Goal: Task Accomplishment & Management: Use online tool/utility

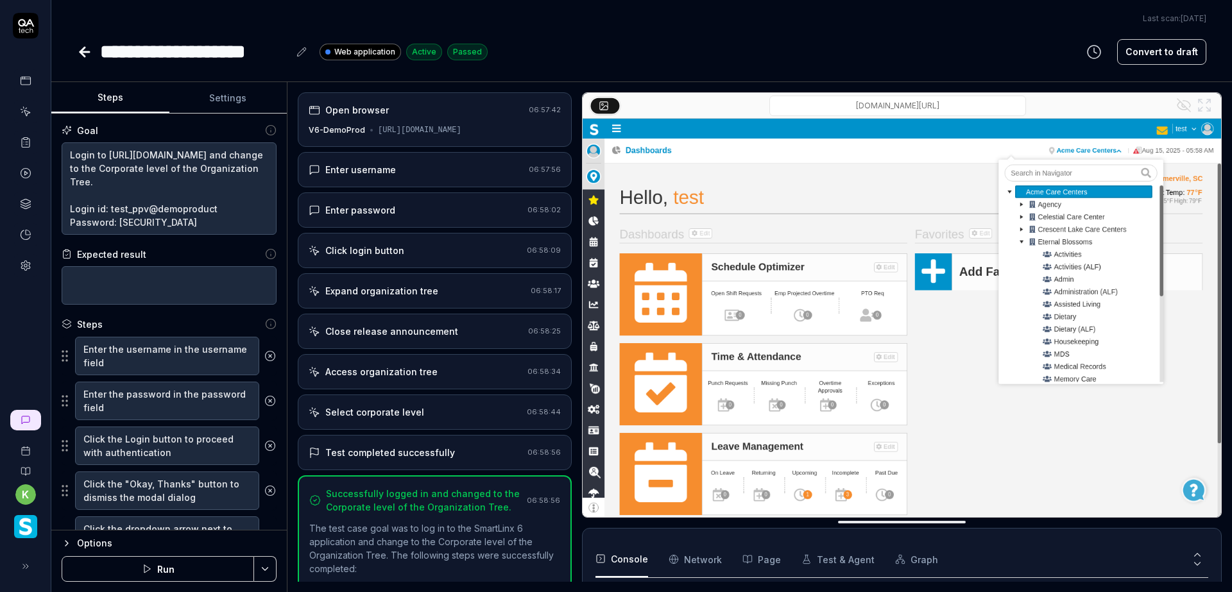
scroll to position [178, 0]
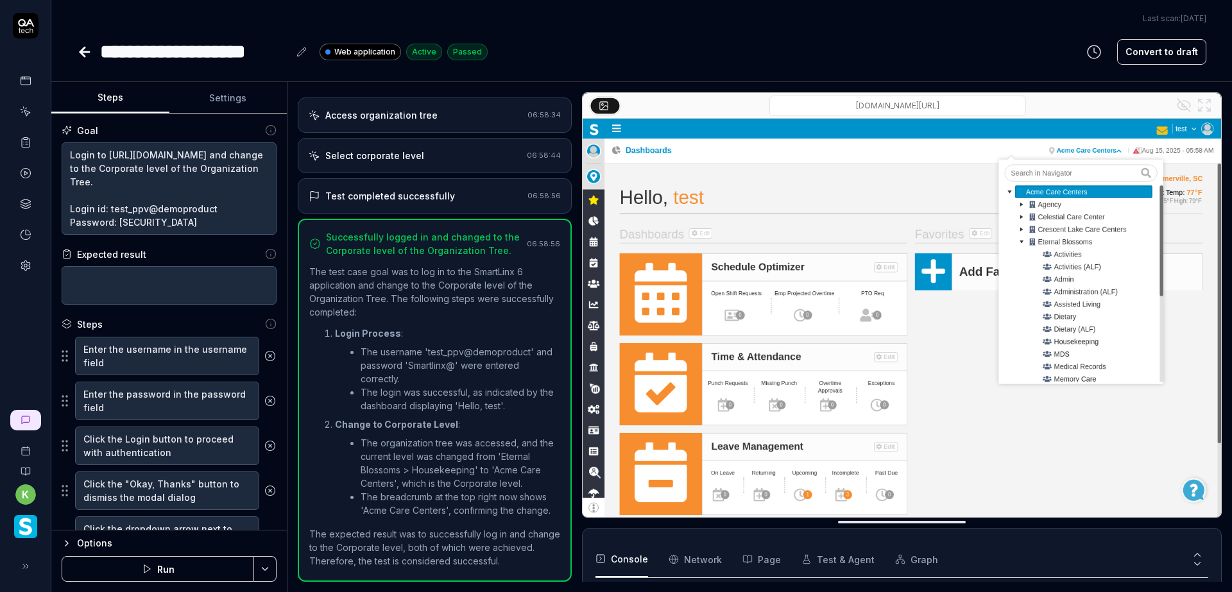
click at [24, 135] on link at bounding box center [25, 142] width 23 height 23
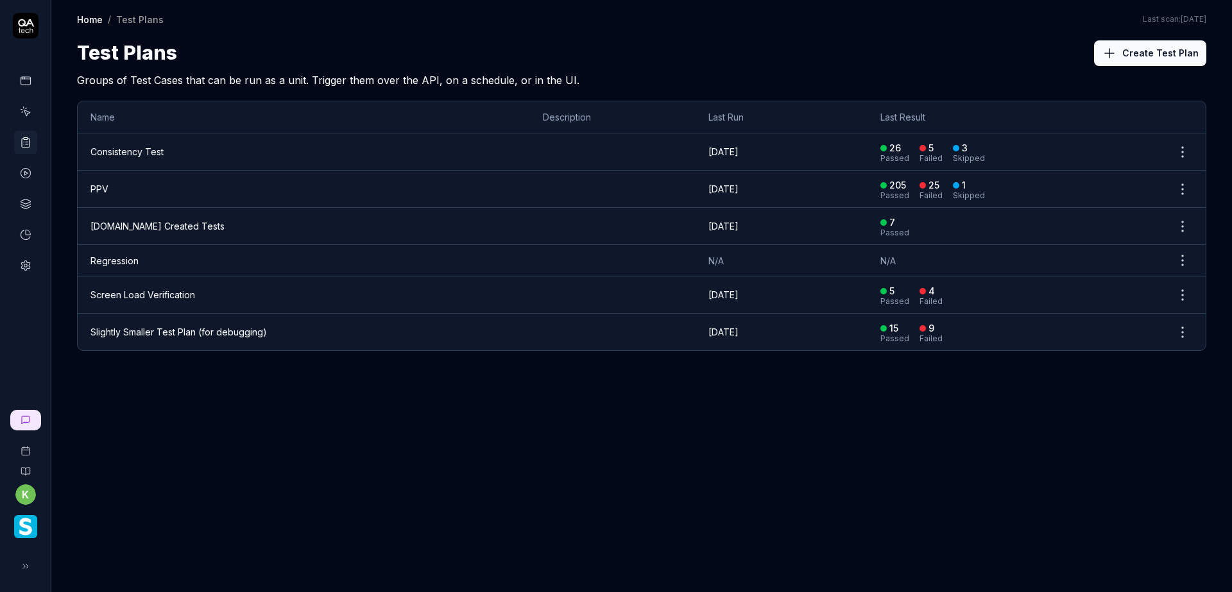
click at [105, 184] on link "PPV" at bounding box center [99, 189] width 18 height 11
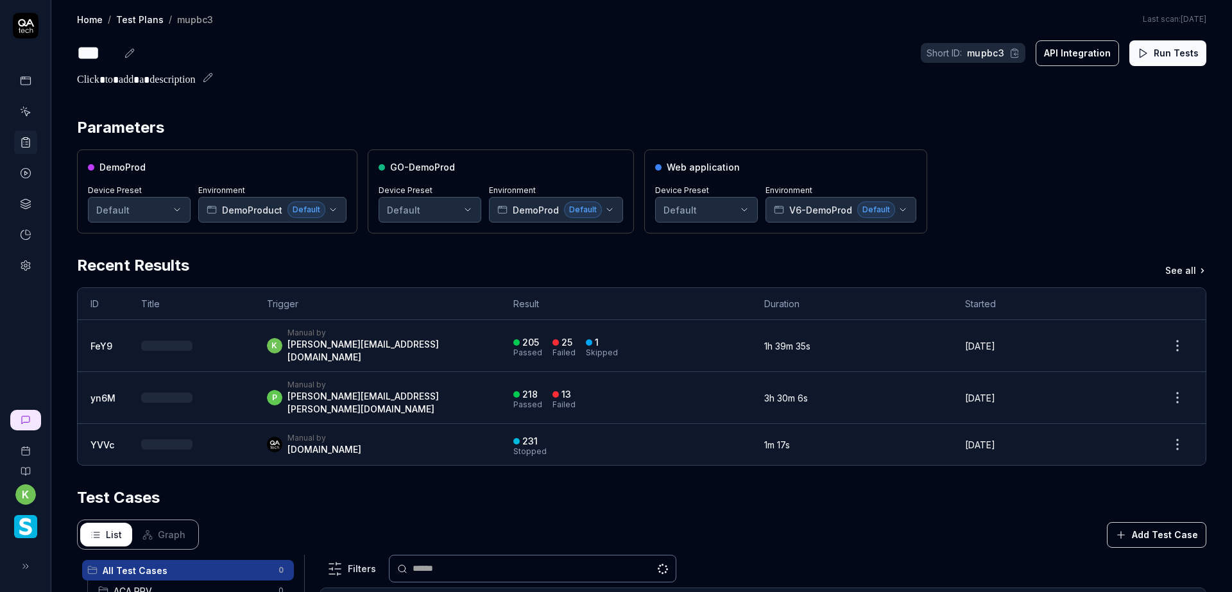
click at [1166, 55] on button "Run Tests" at bounding box center [1167, 53] width 77 height 26
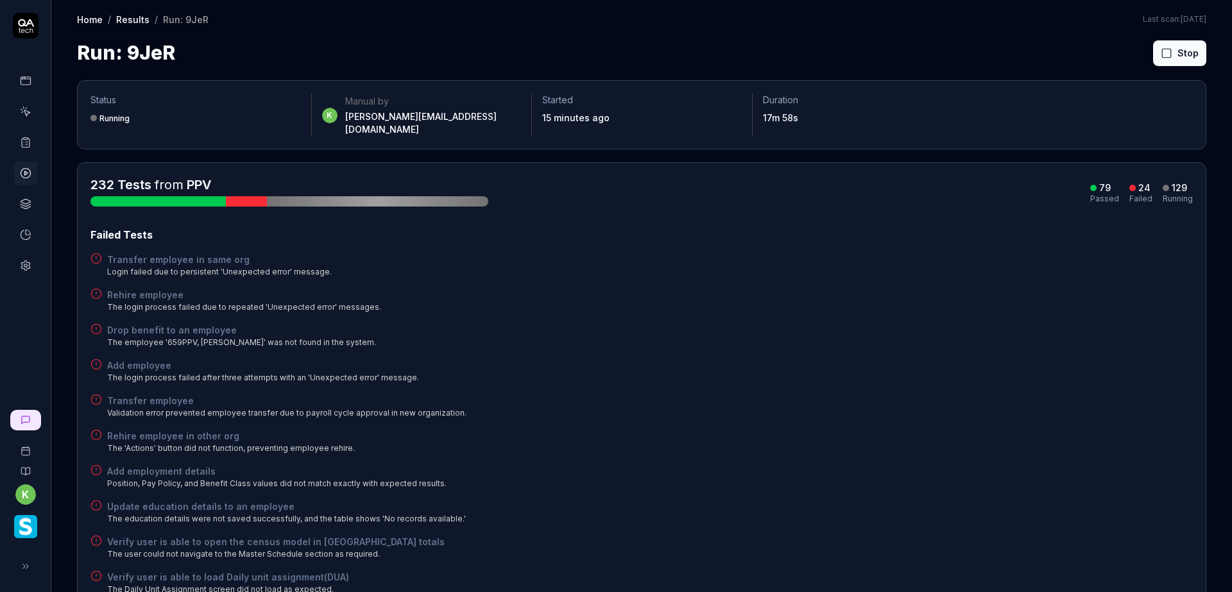
click at [960, 261] on div "Transfer employee in same org Login failed due to persistent 'Unexpected error'…" at bounding box center [641, 265] width 1103 height 25
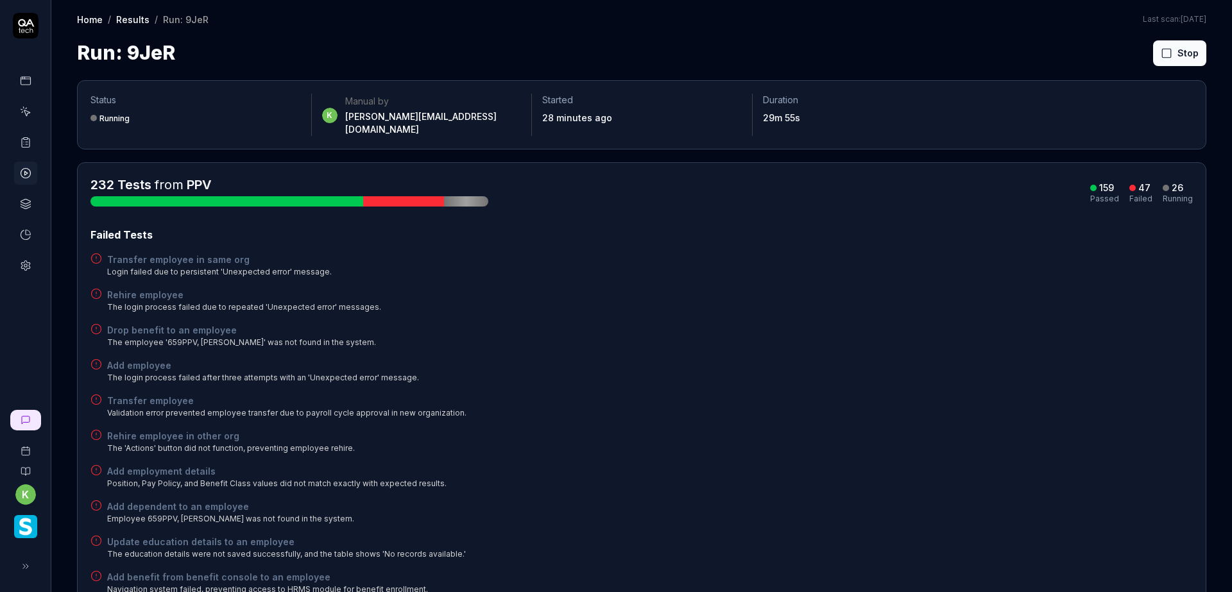
click at [884, 299] on div "Rehire employee The login process failed due to repeated 'Unexpected error' mes…" at bounding box center [641, 300] width 1103 height 25
click at [1120, 52] on button "Rerun failed" at bounding box center [1148, 53] width 71 height 26
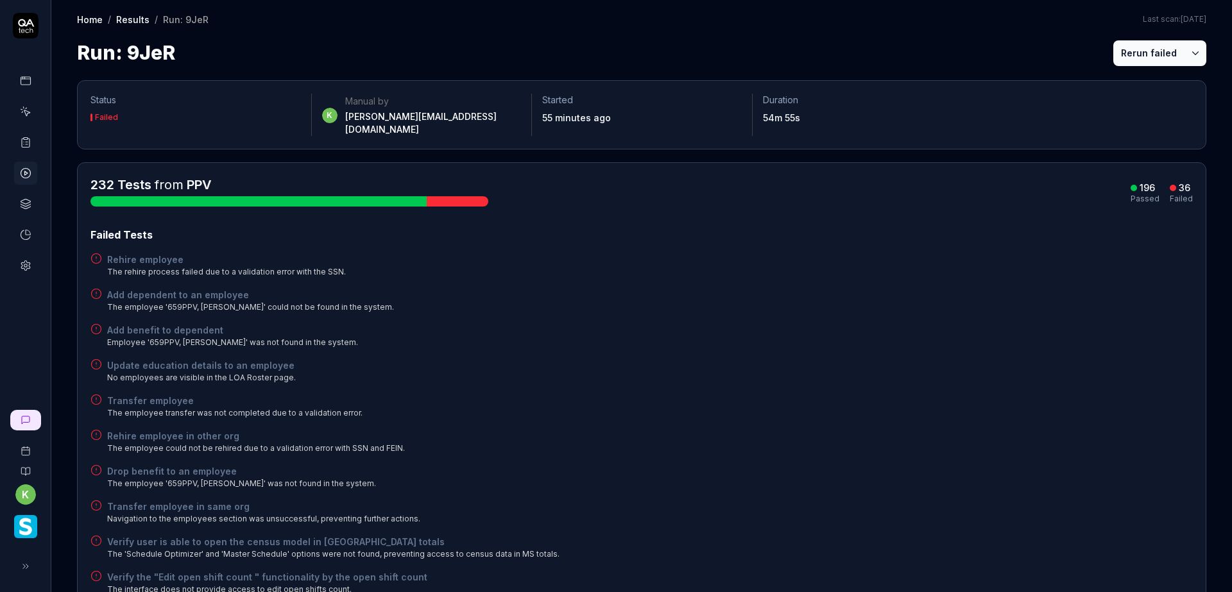
click at [1129, 47] on button "Rerun failed" at bounding box center [1148, 53] width 71 height 26
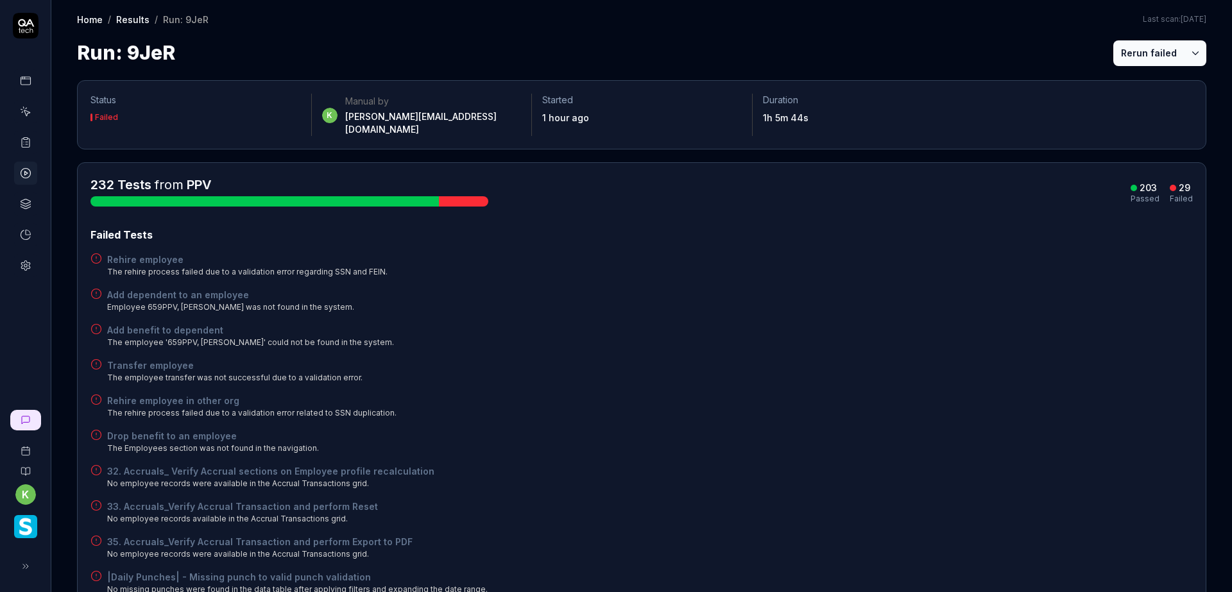
click at [1142, 49] on button "Rerun failed" at bounding box center [1148, 53] width 71 height 26
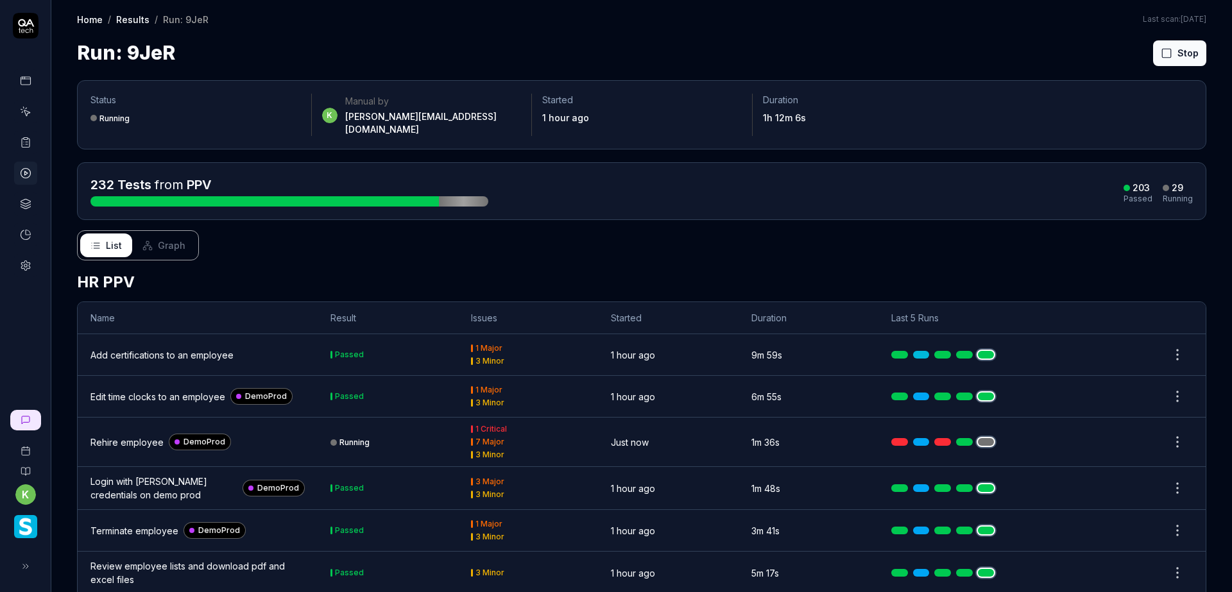
click at [1024, 246] on div "List Graph" at bounding box center [641, 245] width 1129 height 30
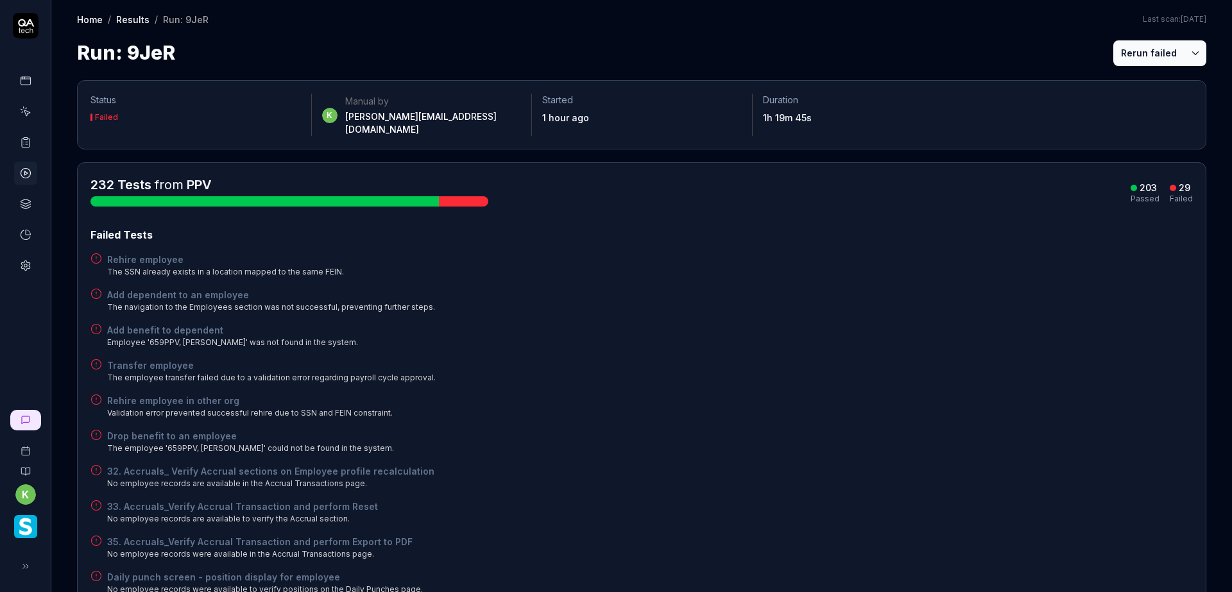
click at [1129, 53] on button "Rerun failed" at bounding box center [1148, 53] width 71 height 26
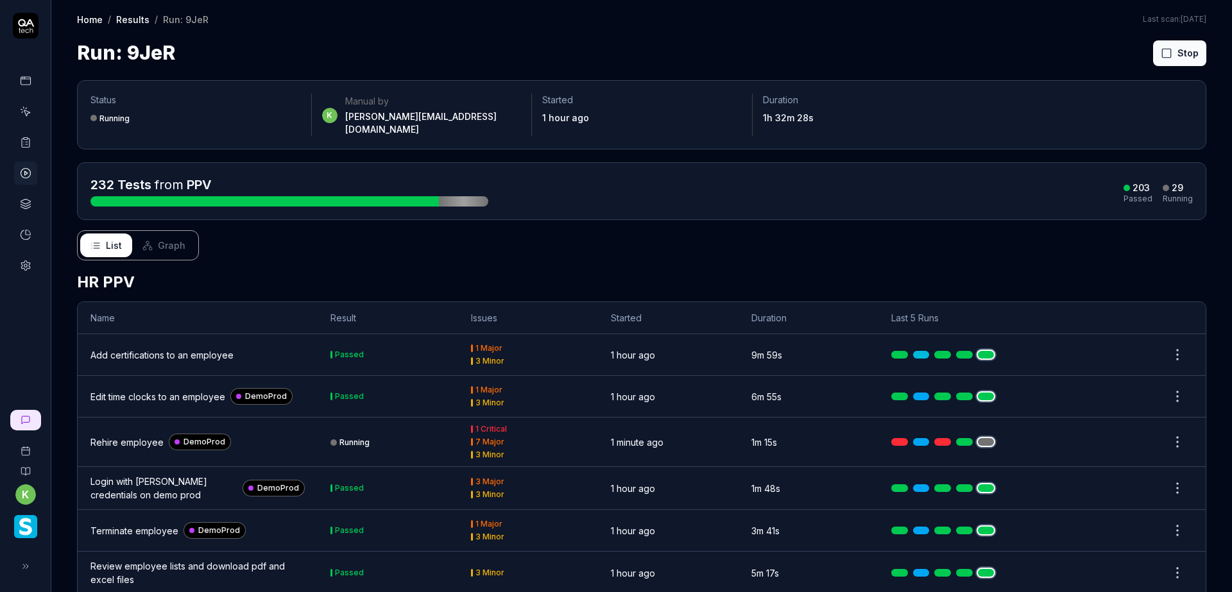
click at [943, 33] on div "Home / Results / Run: 9JeR Home / Results / Run: 9JeR Last scan: Jun 5 2025 Run…" at bounding box center [641, 33] width 1181 height 67
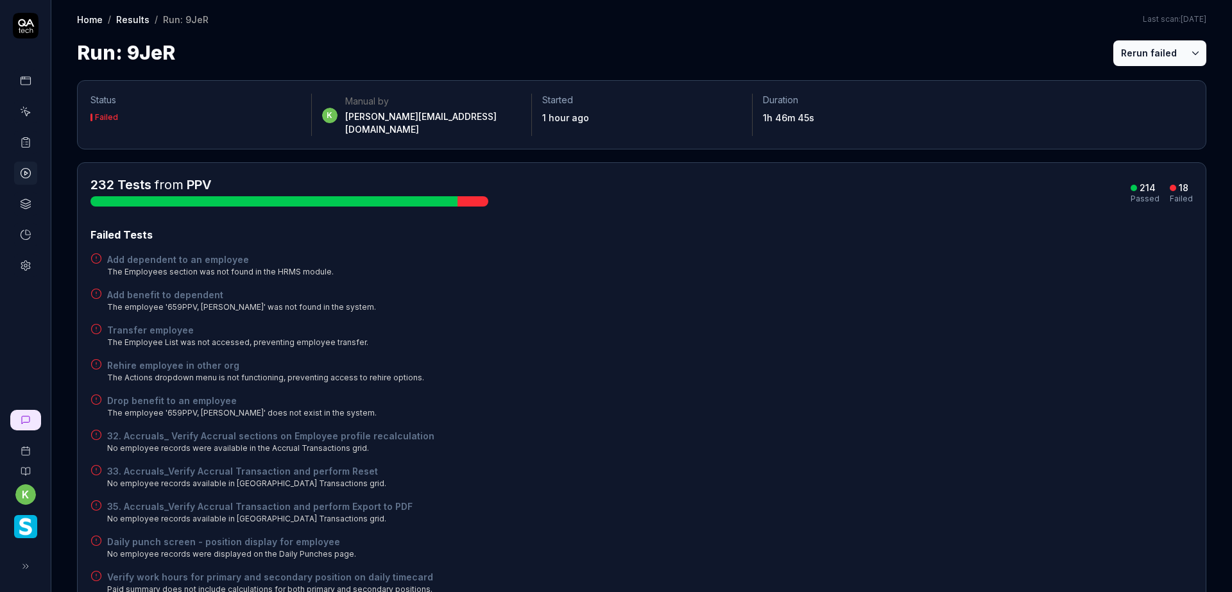
click at [1040, 189] on div "232 Tests from PPV 214 Passed 18 Failed" at bounding box center [641, 191] width 1103 height 31
click at [1119, 51] on button "Rerun failed" at bounding box center [1148, 53] width 71 height 26
click at [710, 291] on div "Add benefit to dependent The employee '659PPV, Srikanth' was not found in the s…" at bounding box center [641, 300] width 1103 height 25
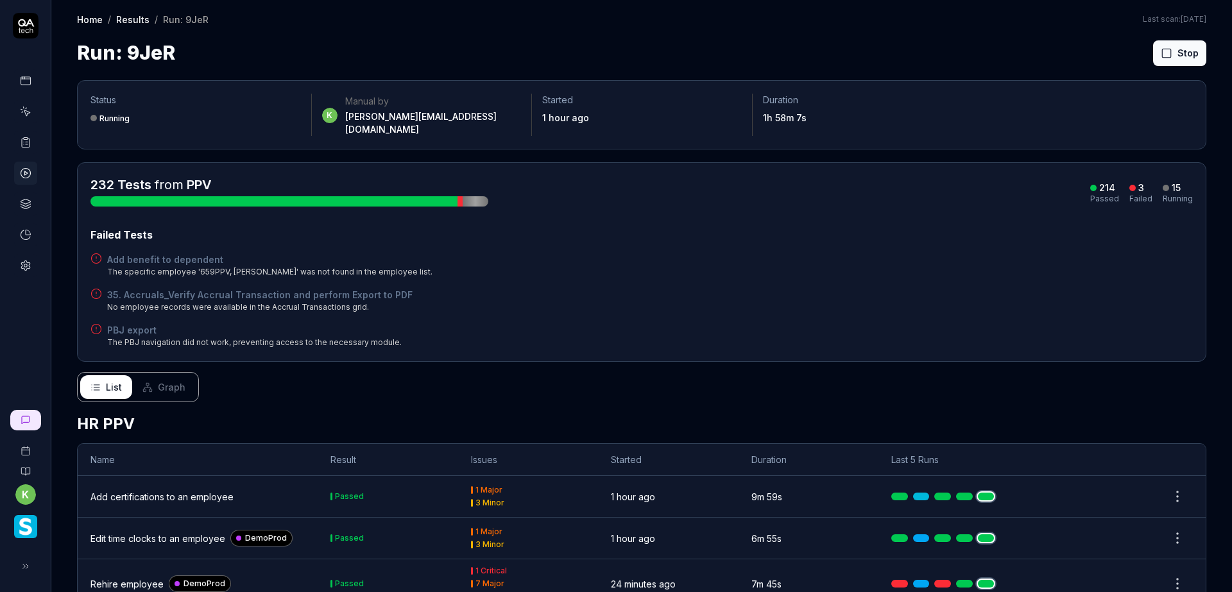
click at [905, 253] on div "Add benefit to dependent The specific employee '659PPV, Srikanth' was not found…" at bounding box center [641, 265] width 1103 height 25
